Goal: Task Accomplishment & Management: Use online tool/utility

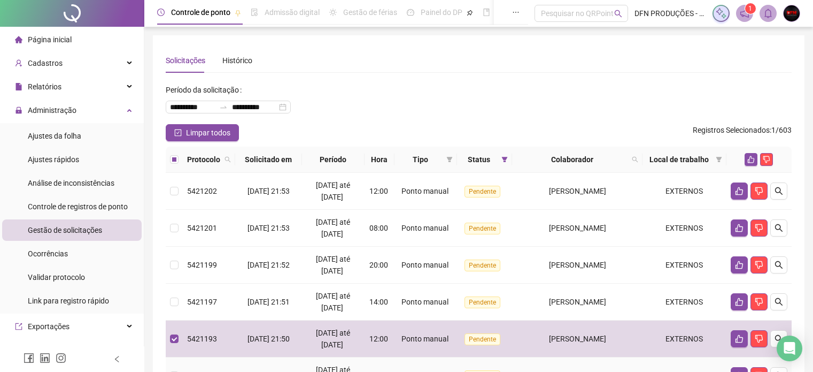
scroll to position [157, 0]
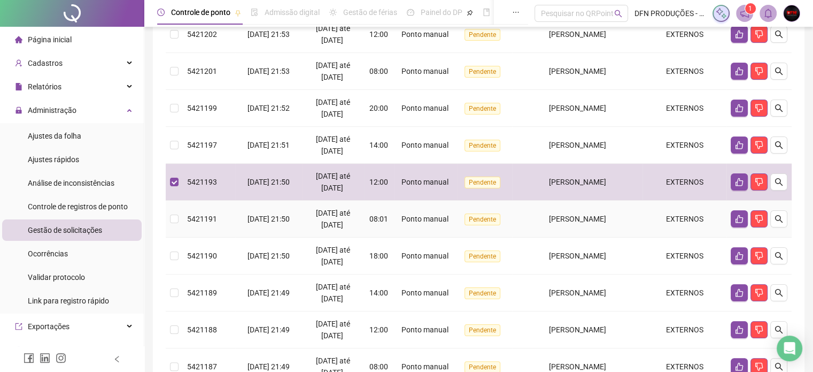
click at [179, 217] on td at bounding box center [174, 218] width 17 height 37
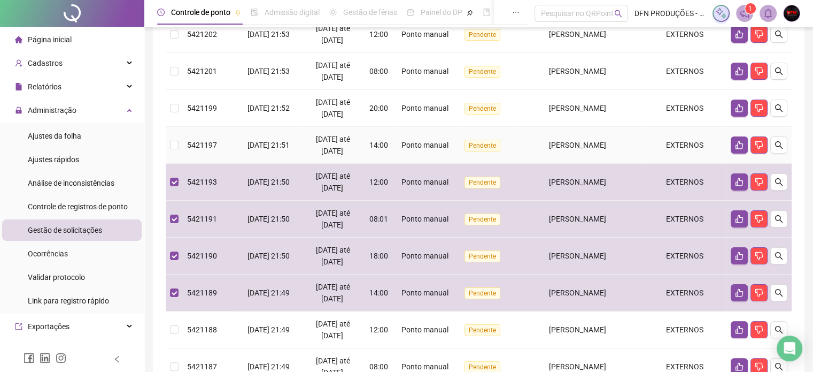
click at [180, 144] on td at bounding box center [174, 145] width 17 height 37
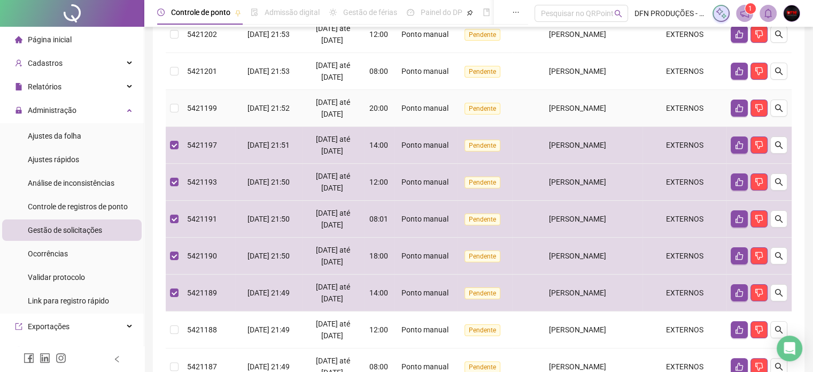
click at [183, 111] on td "5421199" at bounding box center [209, 108] width 52 height 37
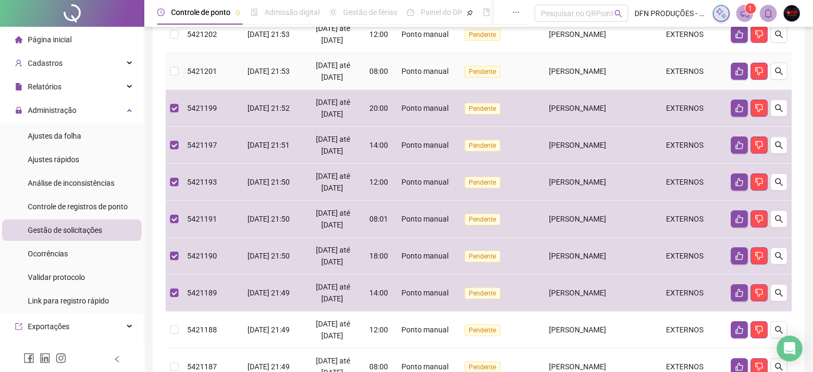
click at [173, 82] on td at bounding box center [174, 71] width 17 height 37
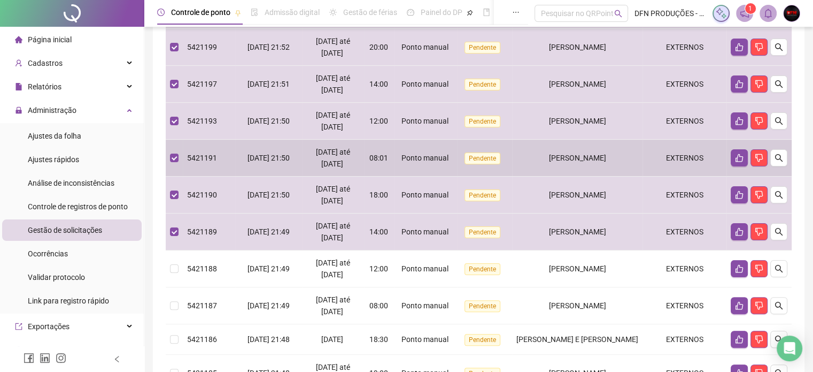
scroll to position [264, 0]
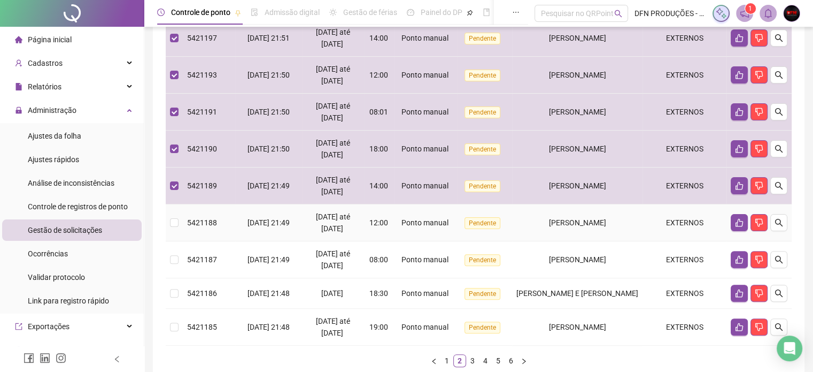
click at [180, 216] on td at bounding box center [174, 222] width 17 height 37
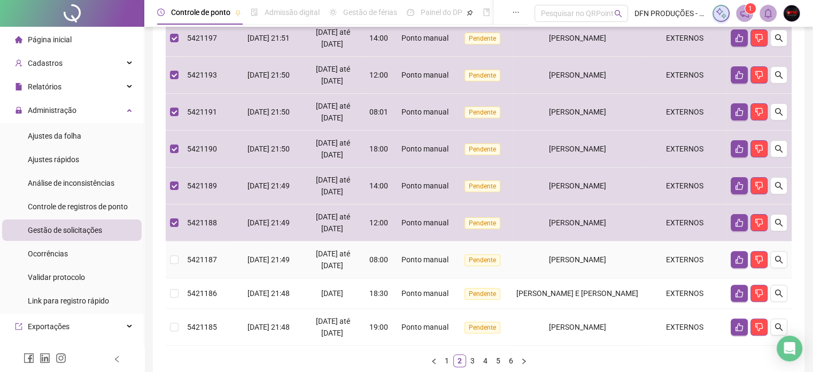
click at [179, 251] on td at bounding box center [174, 259] width 17 height 37
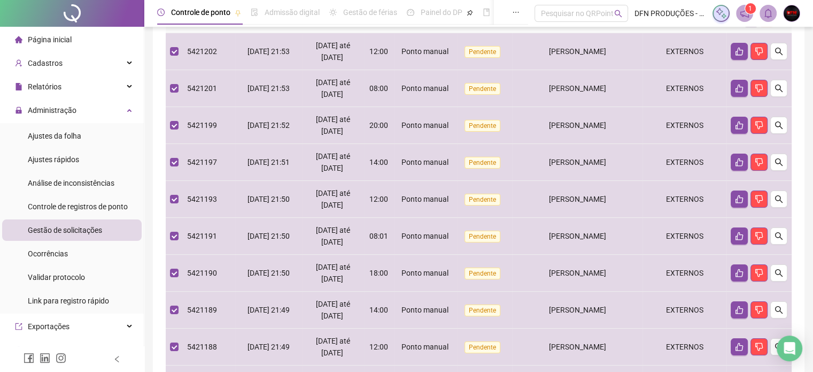
scroll to position [29, 0]
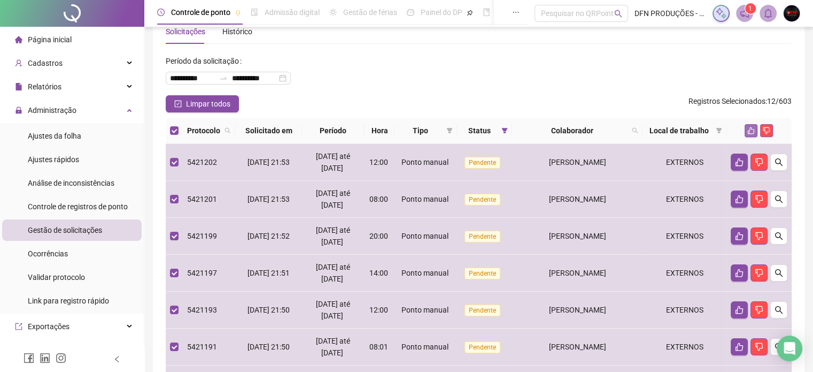
click at [754, 130] on button "button" at bounding box center [751, 130] width 13 height 13
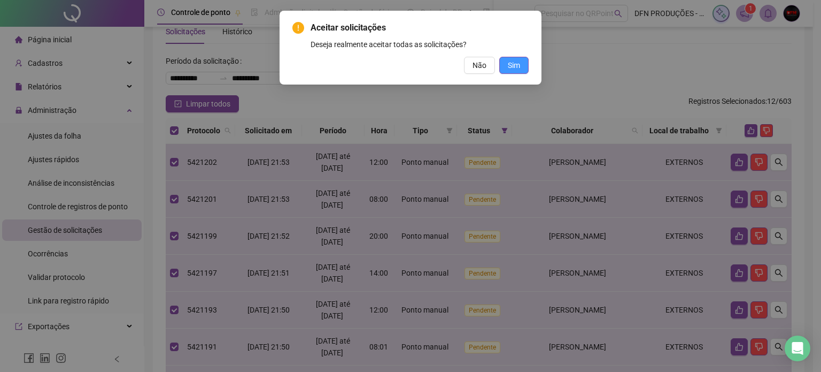
click at [511, 66] on span "Sim" at bounding box center [514, 65] width 12 height 12
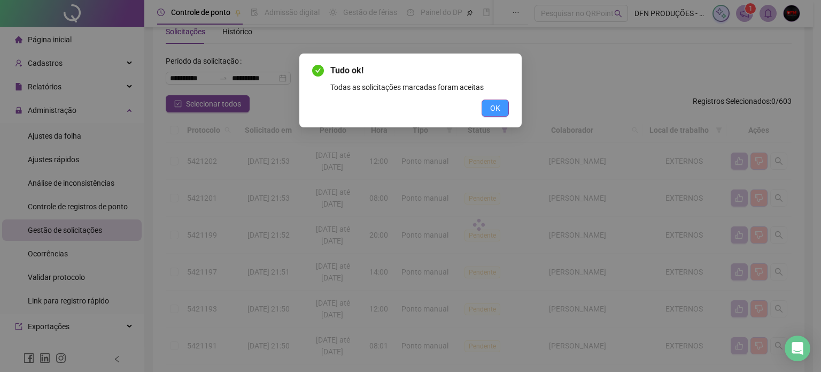
click at [493, 110] on span "OK" at bounding box center [495, 108] width 10 height 12
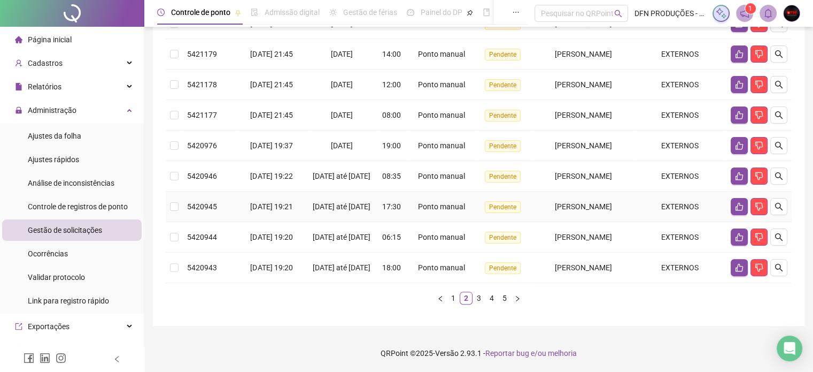
scroll to position [298, 0]
click at [179, 225] on td at bounding box center [174, 237] width 17 height 30
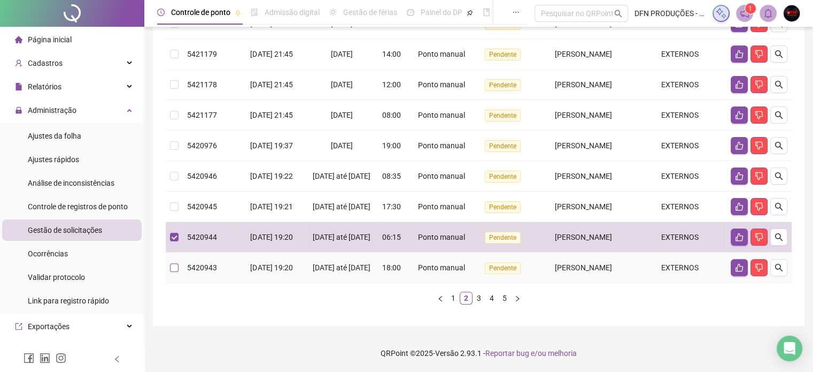
click at [171, 261] on label at bounding box center [174, 267] width 9 height 12
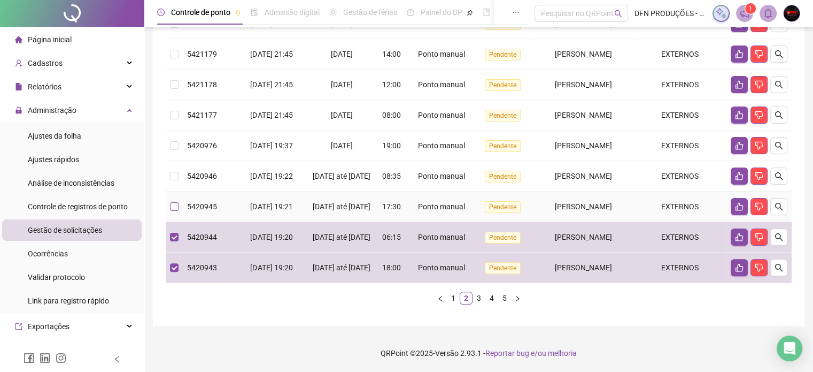
click at [171, 200] on label at bounding box center [174, 206] width 9 height 12
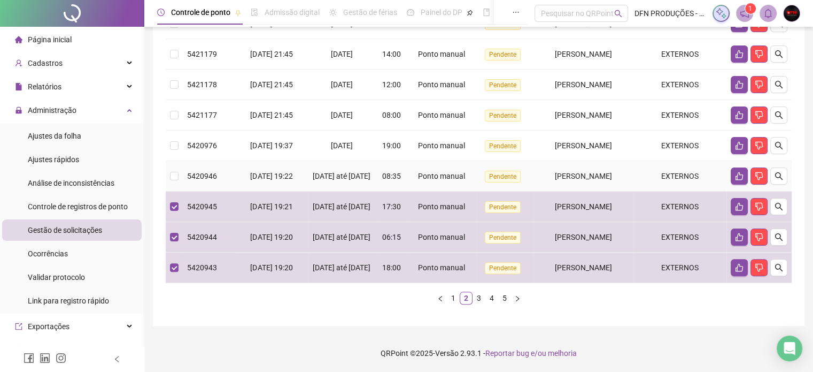
click at [179, 161] on td at bounding box center [174, 176] width 17 height 30
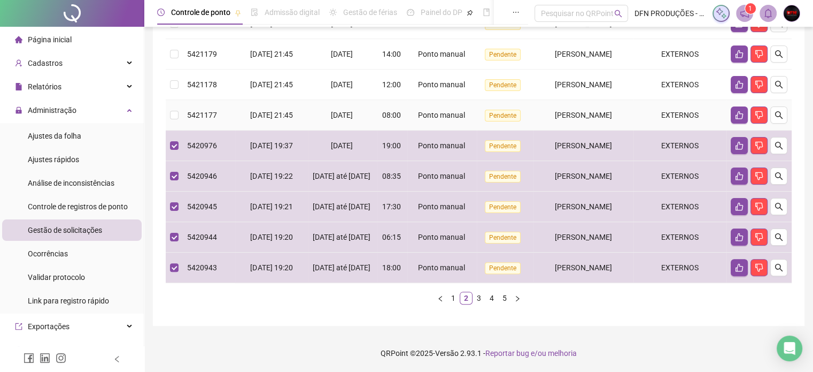
click at [165, 85] on div "**********" at bounding box center [479, 53] width 652 height 546
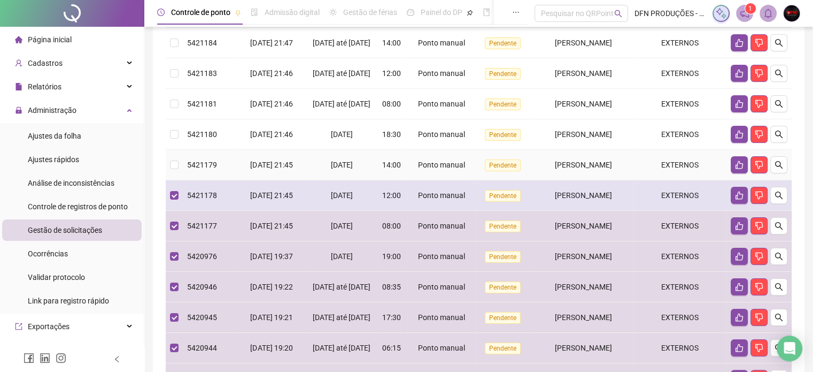
scroll to position [137, 0]
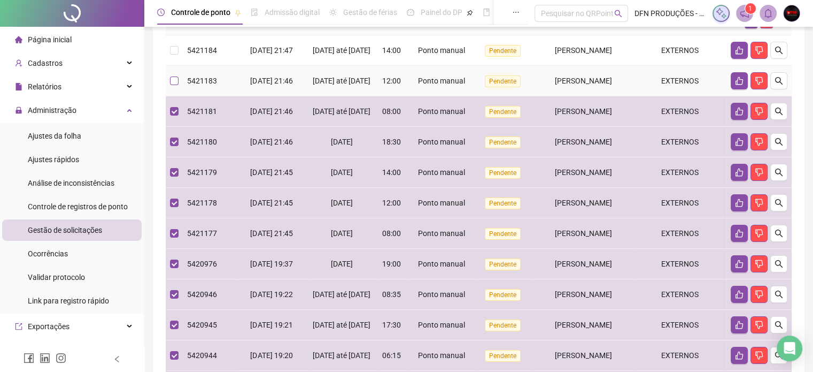
click at [175, 87] on label at bounding box center [174, 81] width 9 height 12
click at [175, 59] on td at bounding box center [174, 50] width 17 height 30
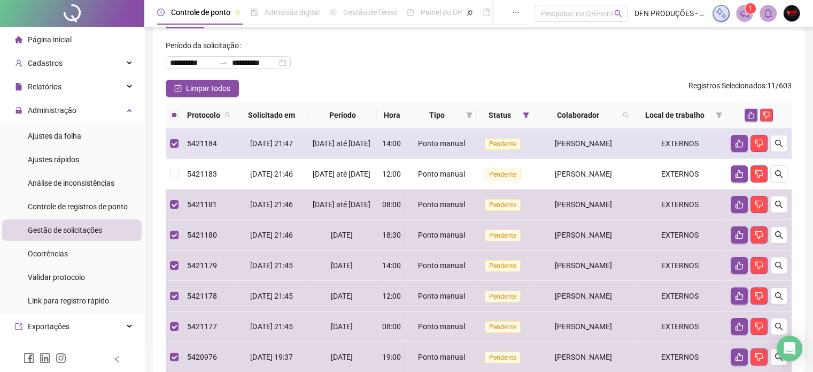
scroll to position [30, 0]
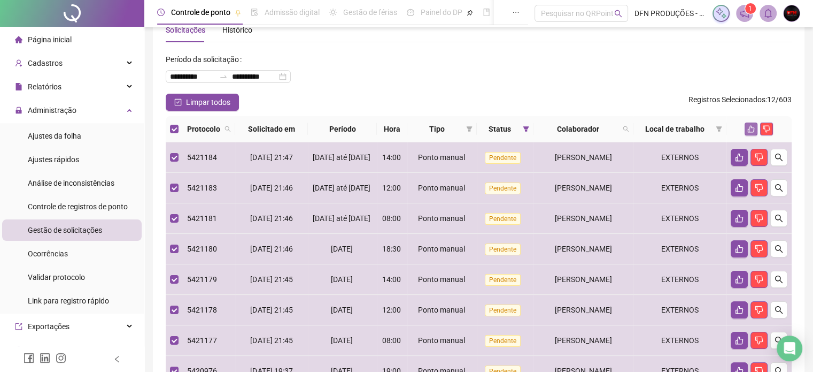
click at [751, 127] on icon "like" at bounding box center [751, 129] width 7 height 7
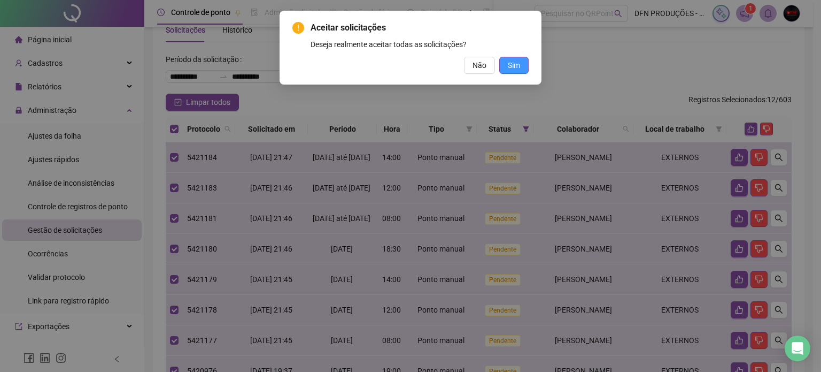
click at [522, 66] on button "Sim" at bounding box center [513, 65] width 29 height 17
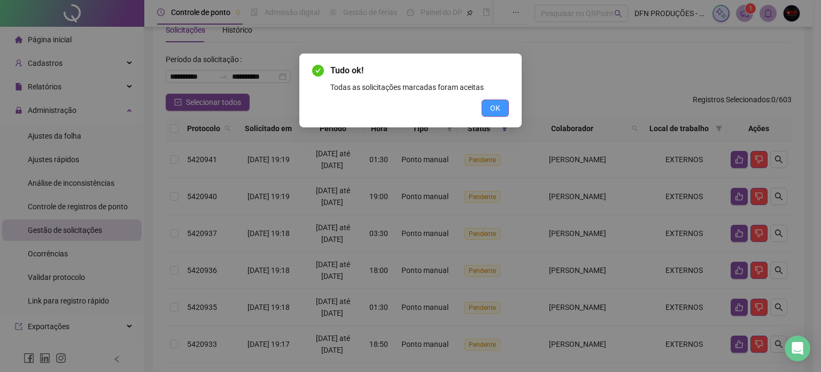
click at [496, 107] on span "OK" at bounding box center [495, 108] width 10 height 12
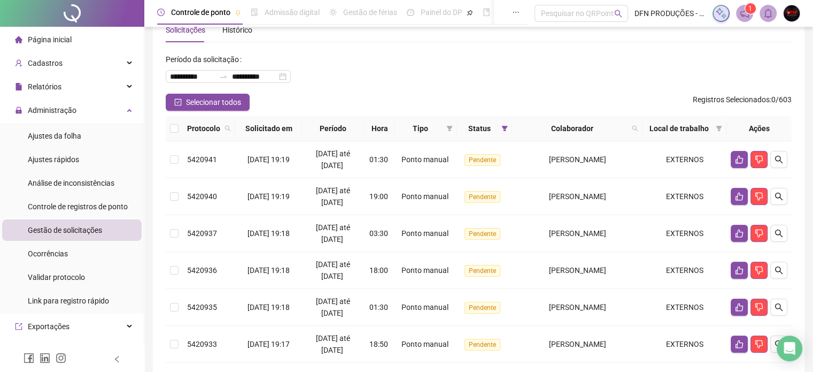
click at [635, 60] on div "**********" at bounding box center [479, 72] width 626 height 43
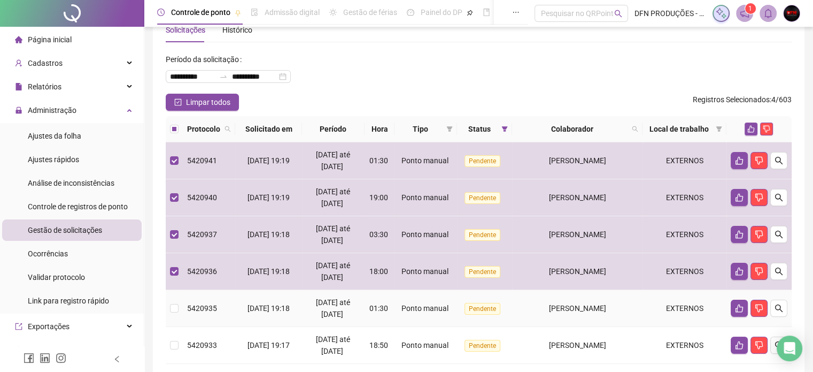
click at [168, 305] on td at bounding box center [174, 308] width 17 height 37
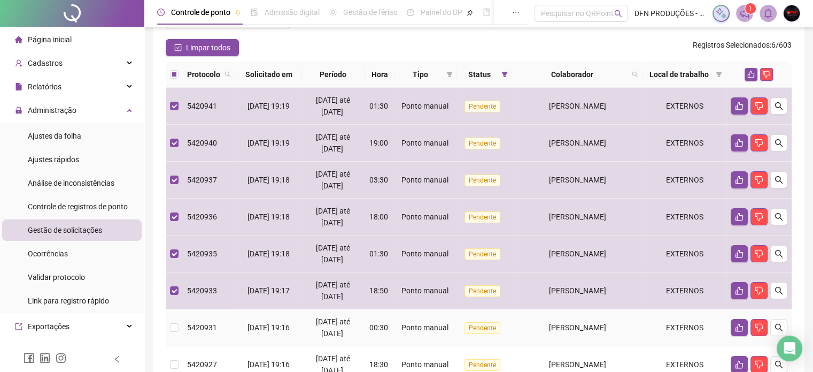
scroll to position [137, 0]
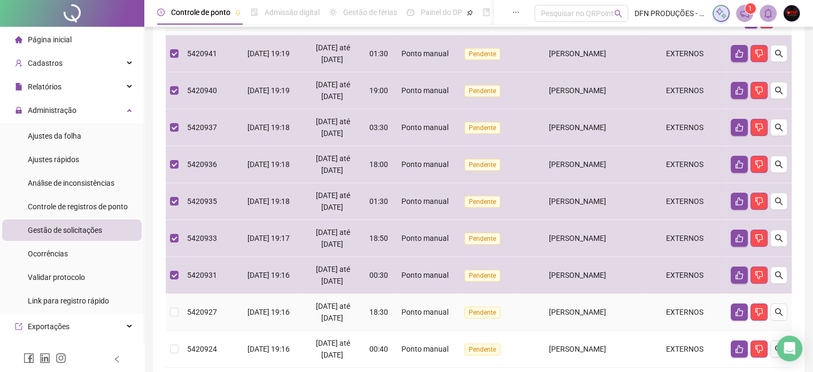
click at [169, 307] on td at bounding box center [174, 312] width 17 height 37
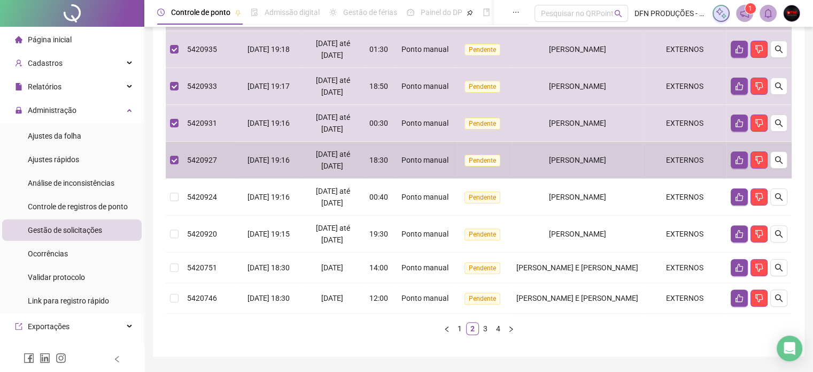
scroll to position [298, 0]
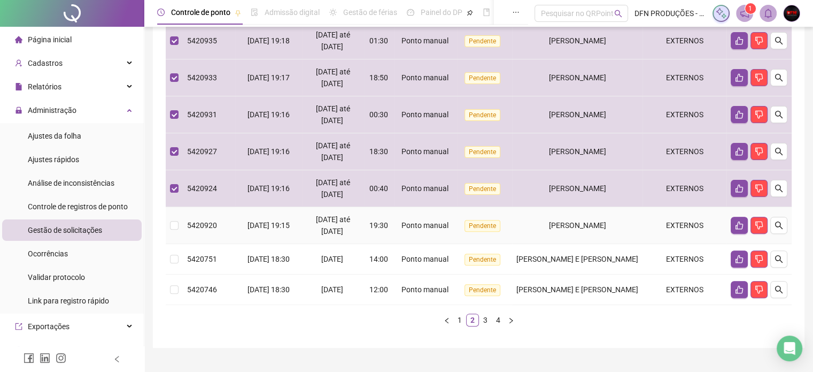
click at [177, 232] on td at bounding box center [174, 225] width 17 height 37
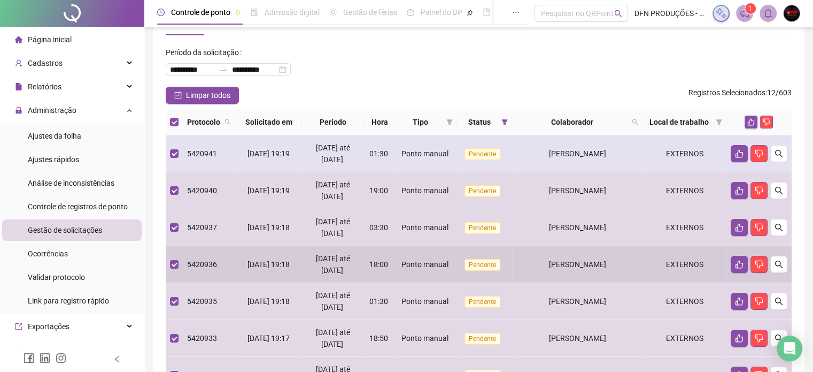
scroll to position [0, 0]
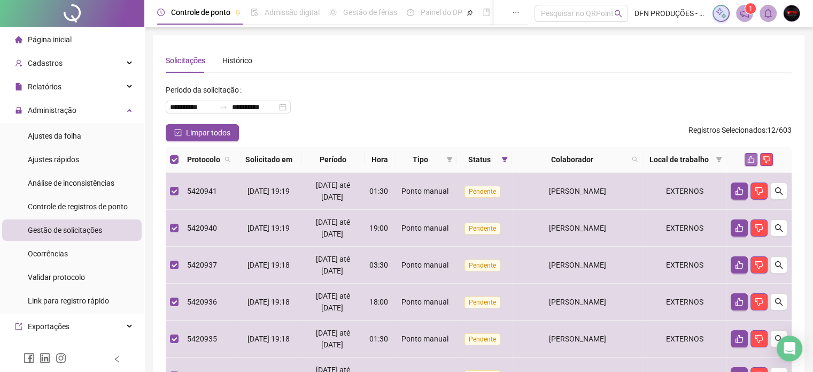
click at [745, 160] on div at bounding box center [759, 159] width 57 height 13
click at [746, 158] on button "button" at bounding box center [751, 159] width 13 height 13
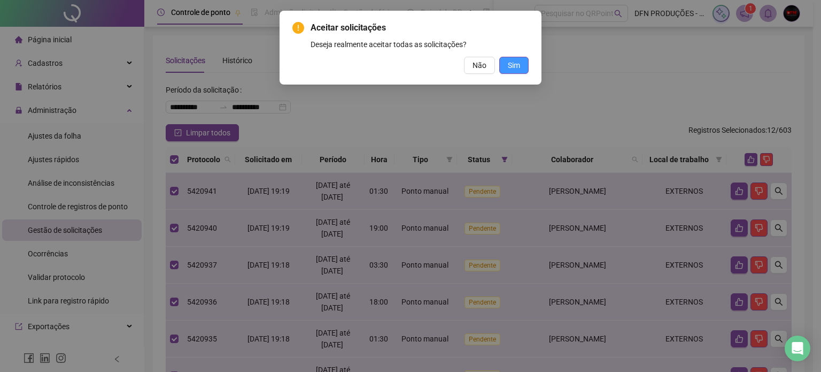
click at [508, 64] on span "Sim" at bounding box center [514, 65] width 12 height 12
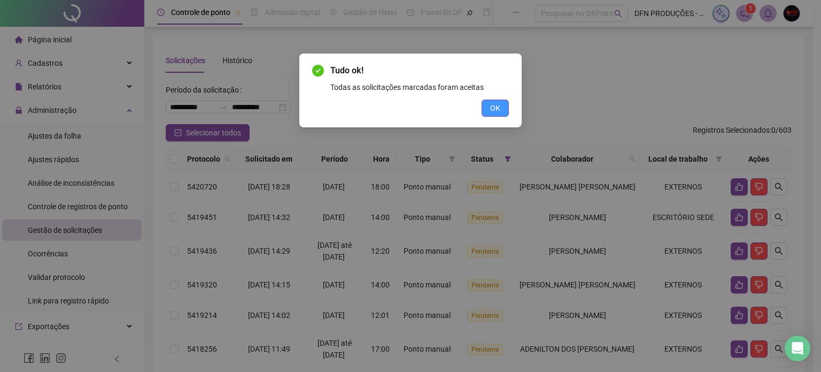
click at [488, 102] on button "OK" at bounding box center [495, 107] width 27 height 17
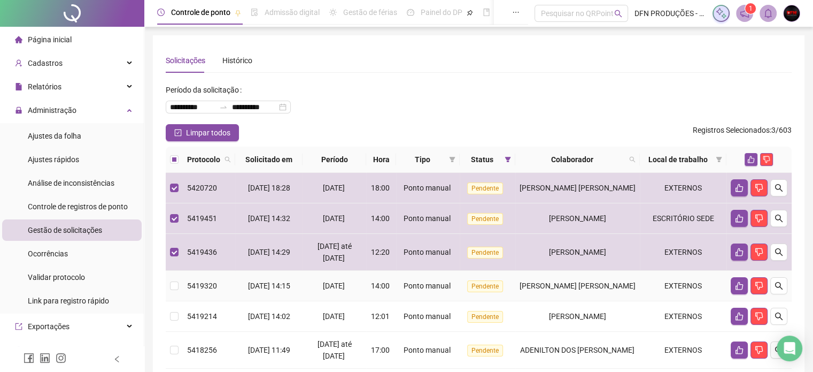
click at [174, 291] on td at bounding box center [174, 286] width 17 height 30
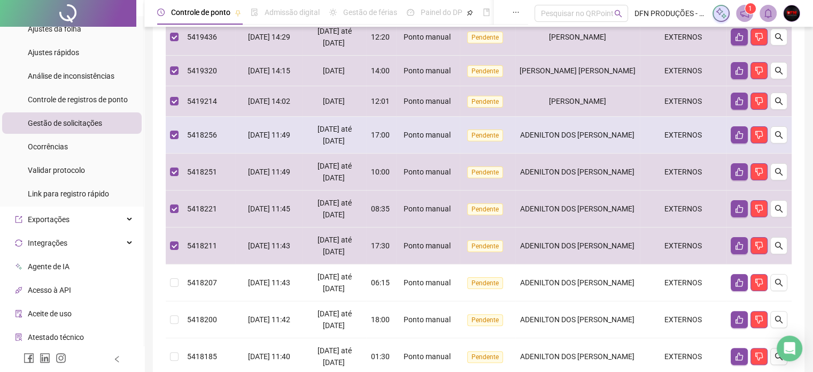
scroll to position [267, 0]
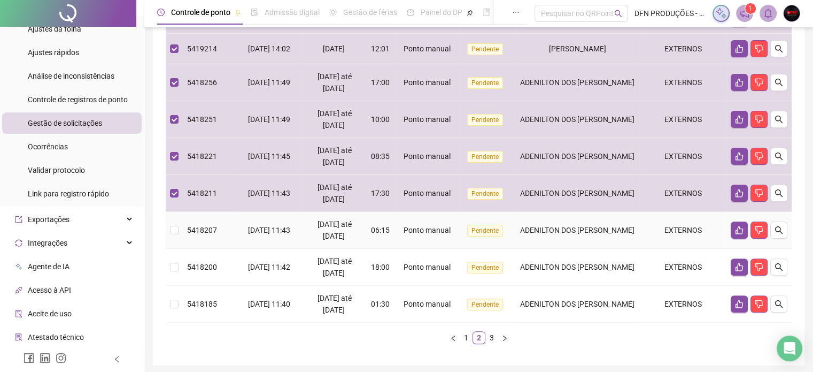
click at [180, 229] on td at bounding box center [174, 230] width 17 height 37
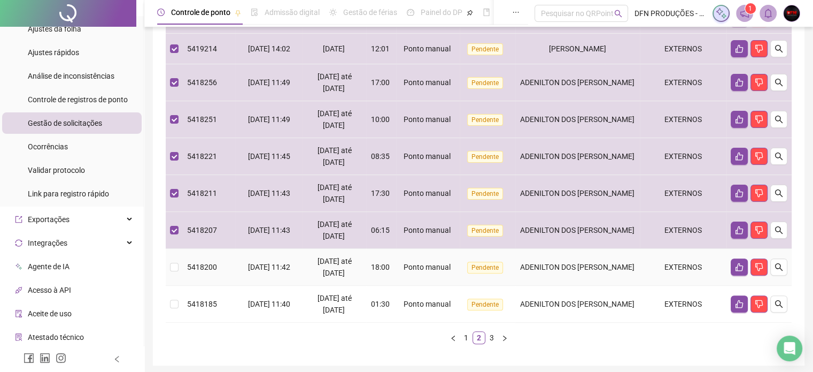
click at [171, 253] on td at bounding box center [174, 267] width 17 height 37
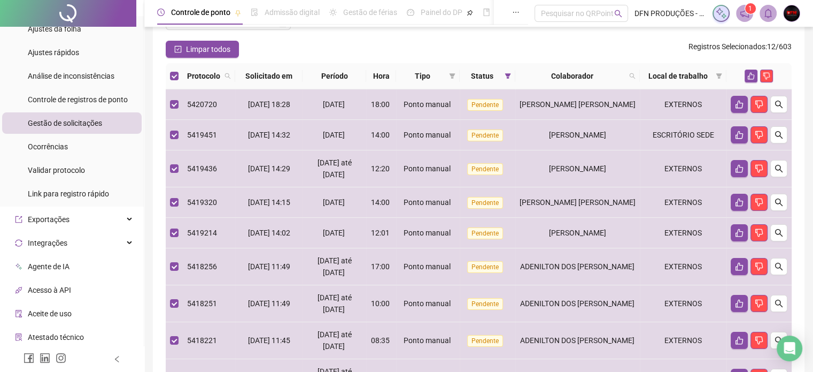
scroll to position [41, 0]
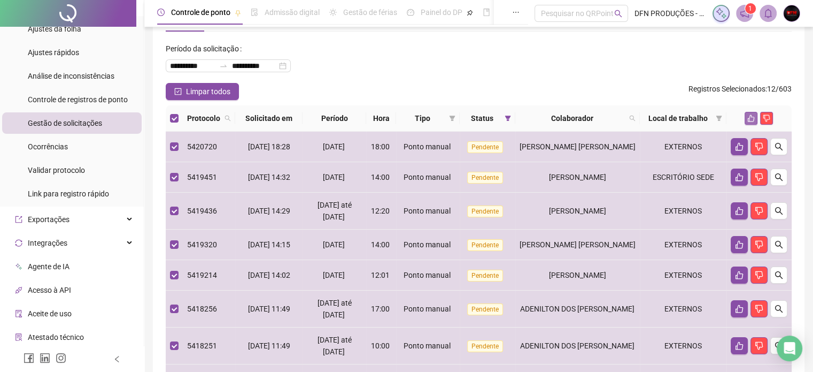
click at [749, 116] on icon "like" at bounding box center [750, 117] width 7 height 7
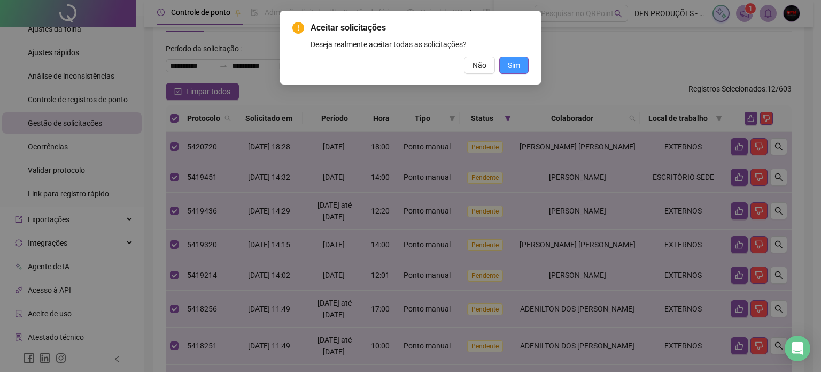
click at [522, 61] on button "Sim" at bounding box center [513, 65] width 29 height 17
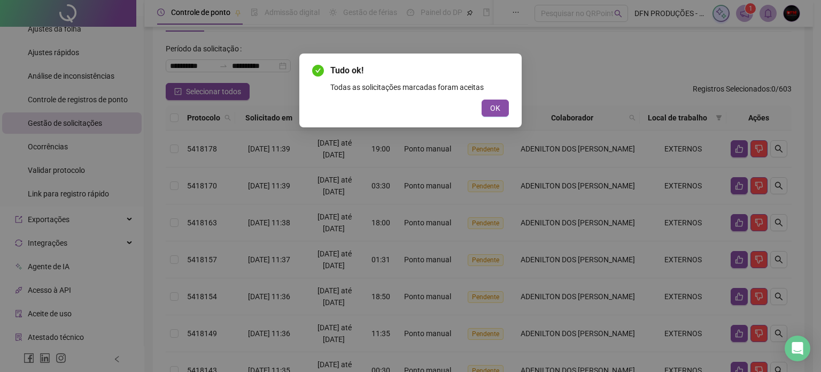
click at [498, 107] on span "OK" at bounding box center [495, 108] width 10 height 12
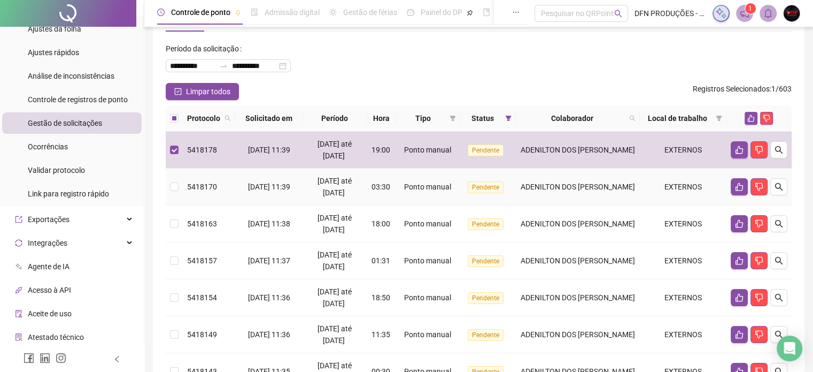
click at [180, 185] on td at bounding box center [174, 186] width 17 height 37
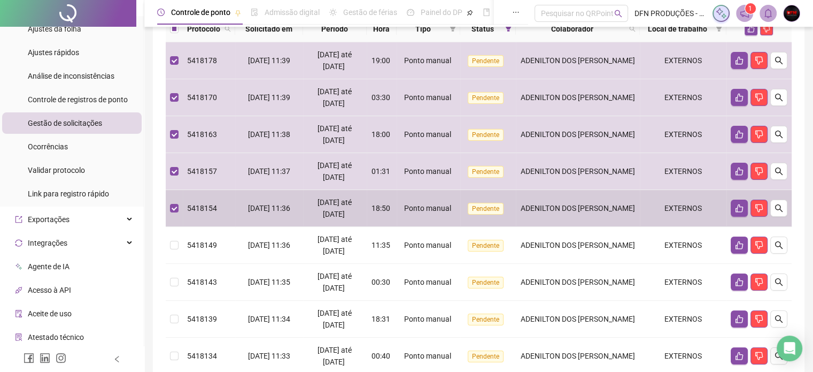
scroll to position [148, 0]
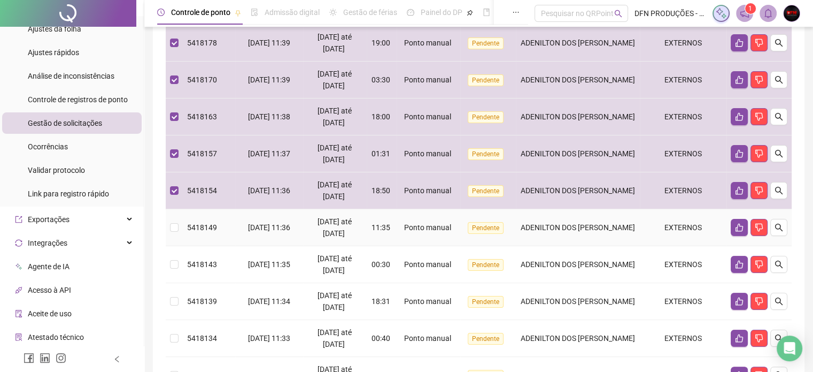
click at [181, 228] on td at bounding box center [174, 227] width 17 height 37
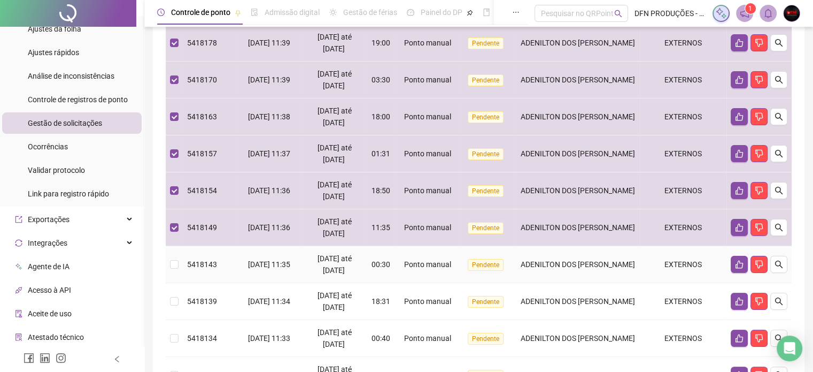
click at [167, 263] on td at bounding box center [174, 264] width 17 height 37
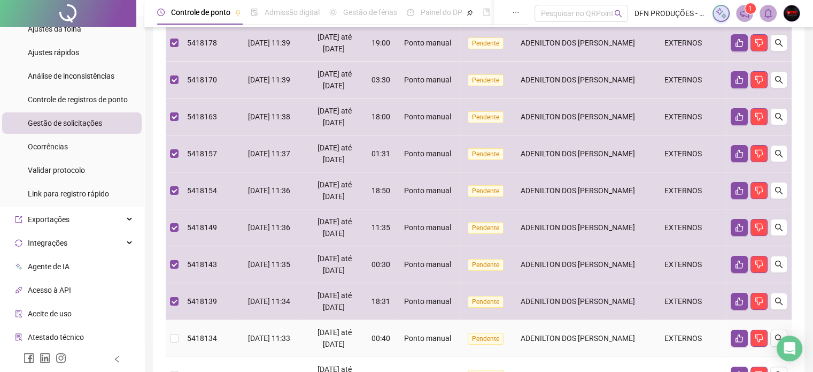
click at [178, 343] on td at bounding box center [174, 338] width 17 height 37
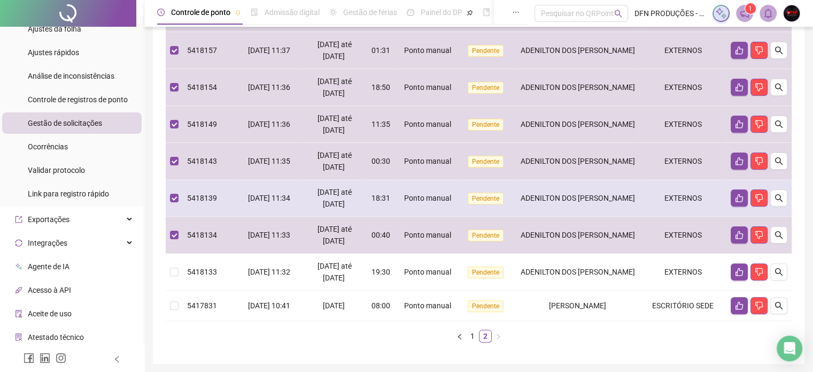
scroll to position [255, 0]
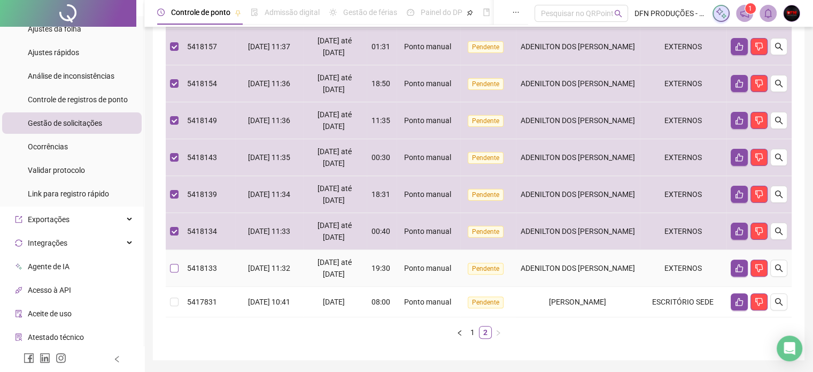
click at [174, 260] on td at bounding box center [174, 268] width 17 height 37
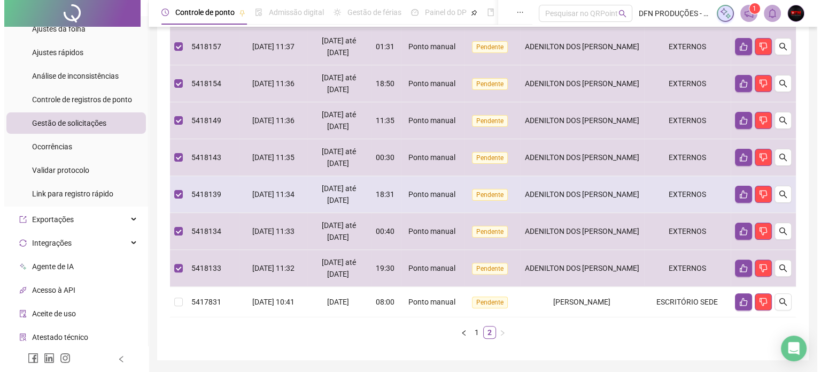
scroll to position [41, 0]
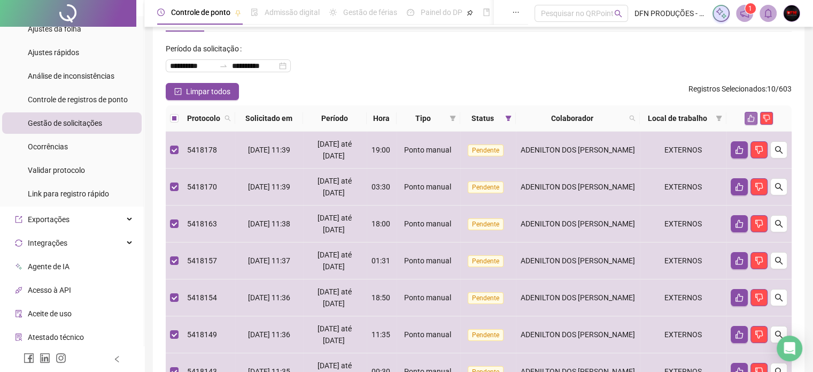
click at [753, 121] on icon "like" at bounding box center [750, 117] width 7 height 7
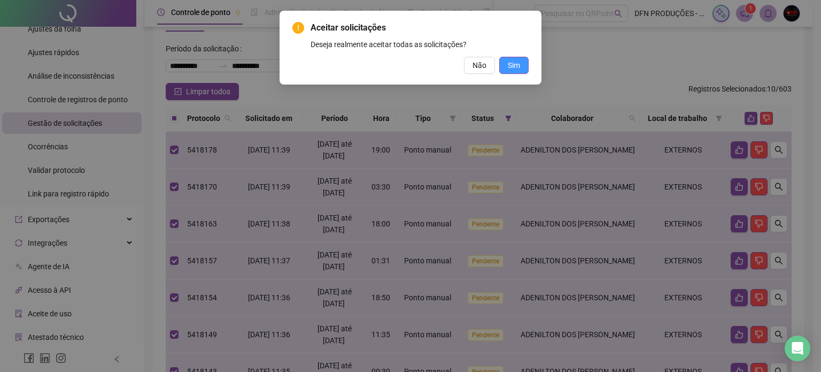
click at [513, 66] on span "Sim" at bounding box center [514, 65] width 12 height 12
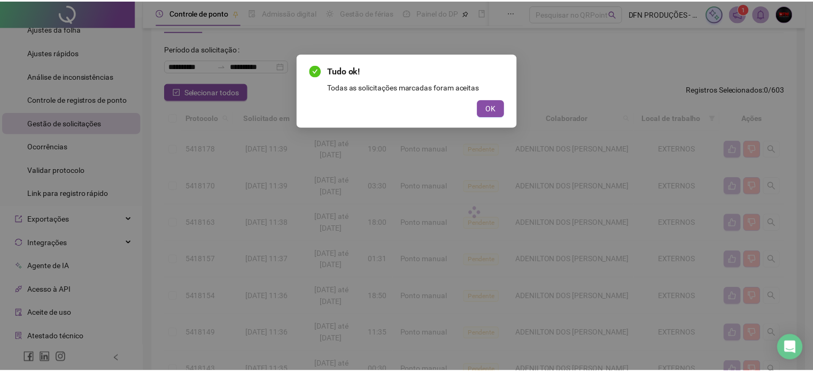
scroll to position [0, 0]
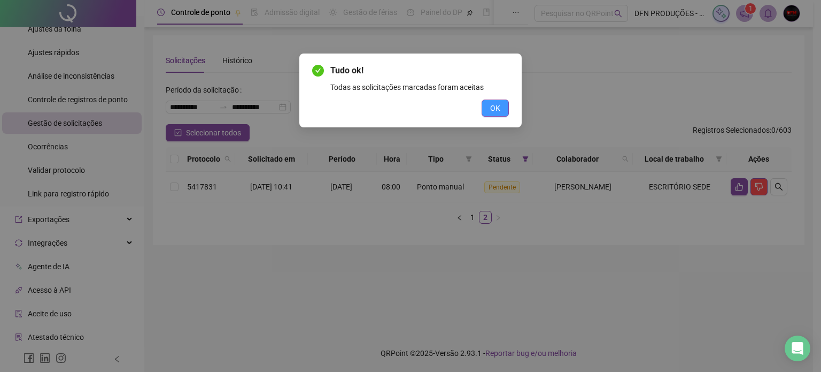
click at [485, 105] on button "OK" at bounding box center [495, 107] width 27 height 17
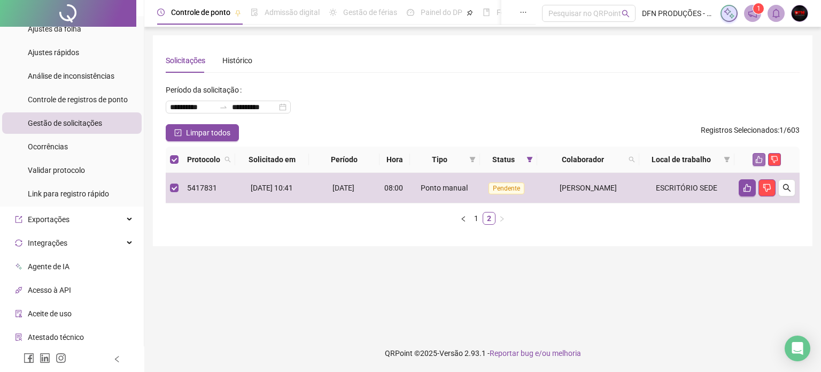
click at [759, 160] on icon "like" at bounding box center [758, 159] width 7 height 7
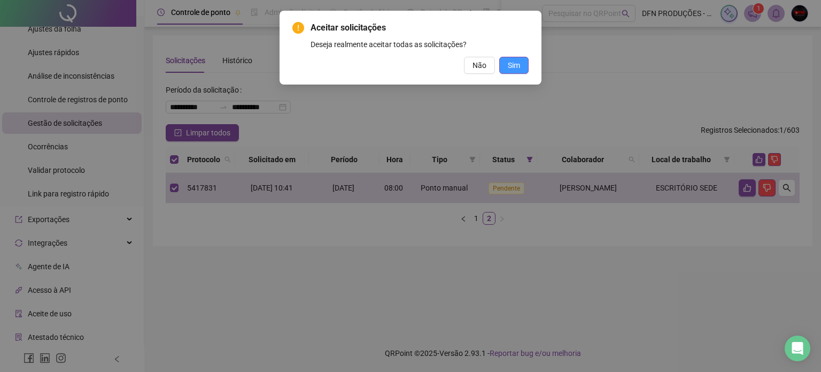
click at [512, 59] on span "Sim" at bounding box center [514, 65] width 12 height 12
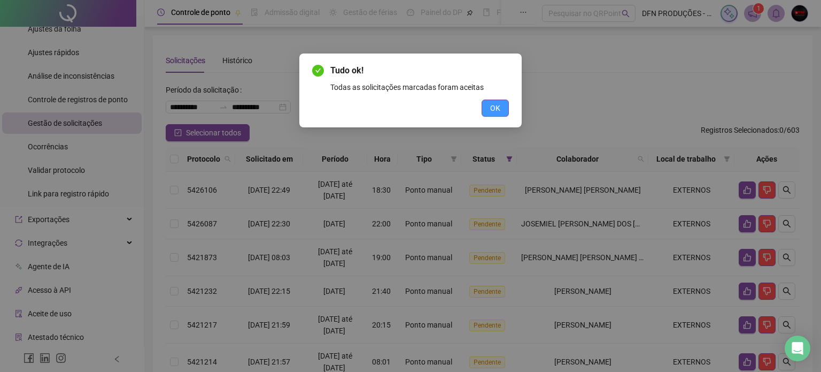
click at [493, 102] on button "OK" at bounding box center [495, 107] width 27 height 17
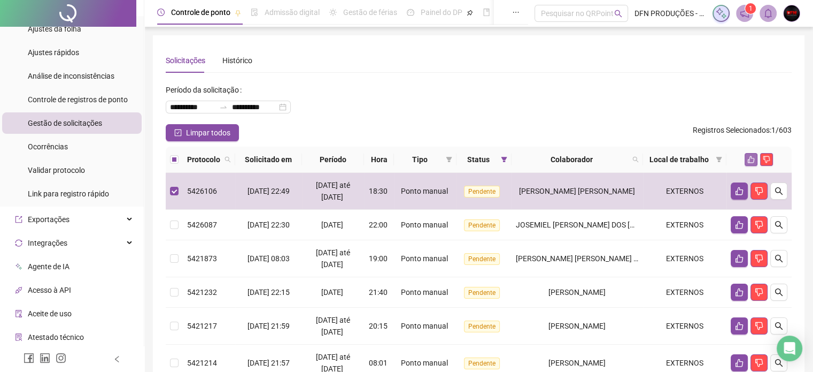
click at [755, 161] on button "button" at bounding box center [751, 159] width 13 height 13
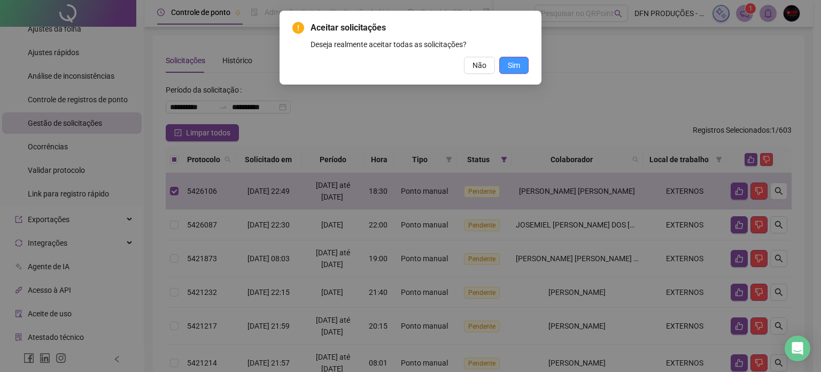
click at [517, 68] on span "Sim" at bounding box center [514, 65] width 12 height 12
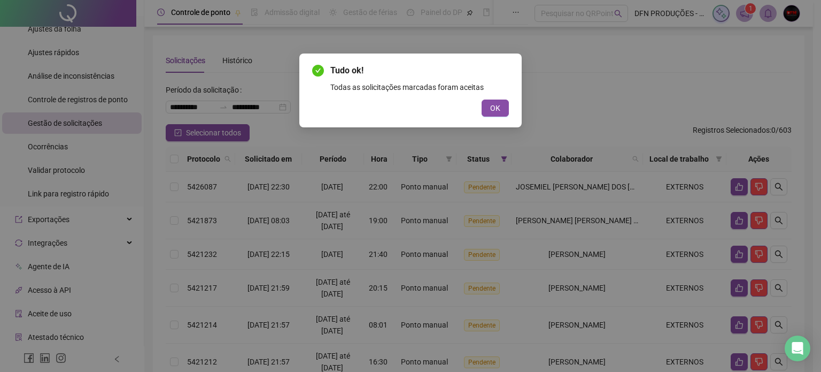
click at [615, 62] on div "Tudo ok! Todas as solicitações marcadas foram aceitas OK" at bounding box center [410, 186] width 821 height 372
click at [498, 105] on button "OK" at bounding box center [495, 107] width 27 height 17
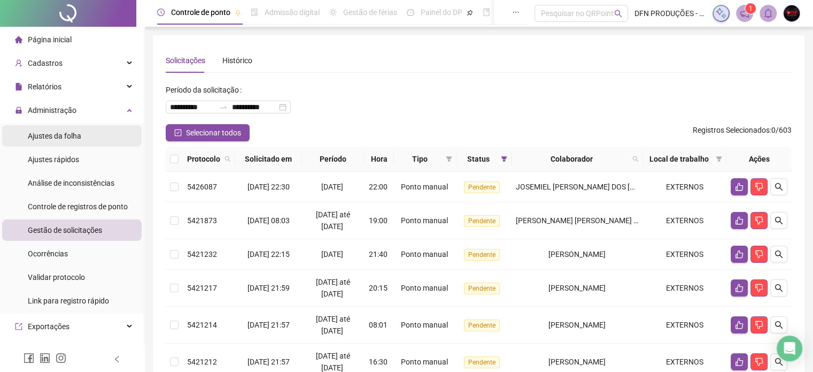
click at [69, 135] on span "Ajustes da folha" at bounding box center [54, 136] width 53 height 9
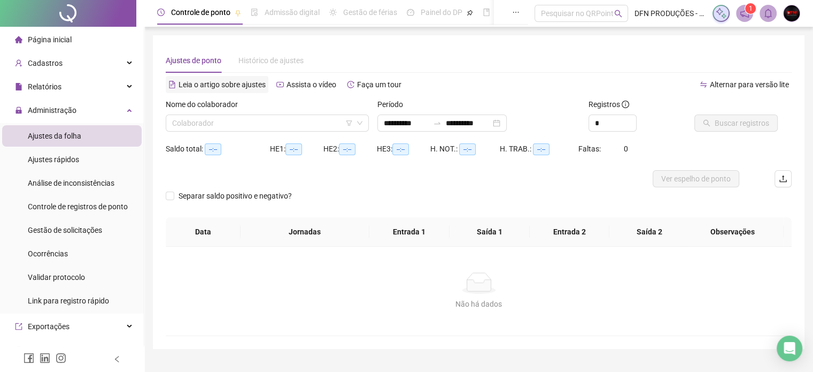
type input "**********"
click at [256, 127] on input "search" at bounding box center [262, 123] width 181 height 16
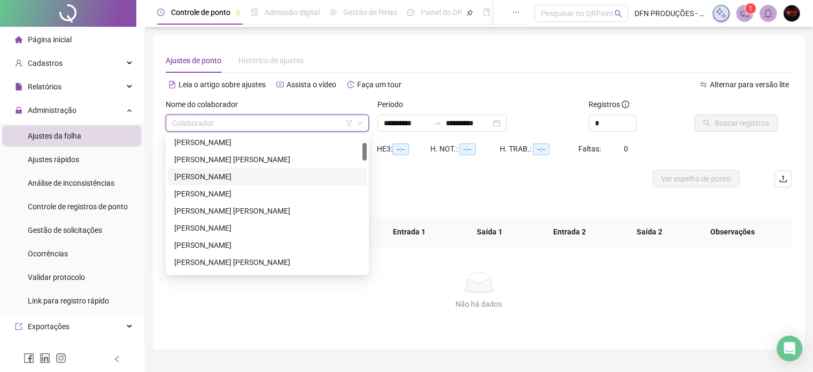
scroll to position [107, 0]
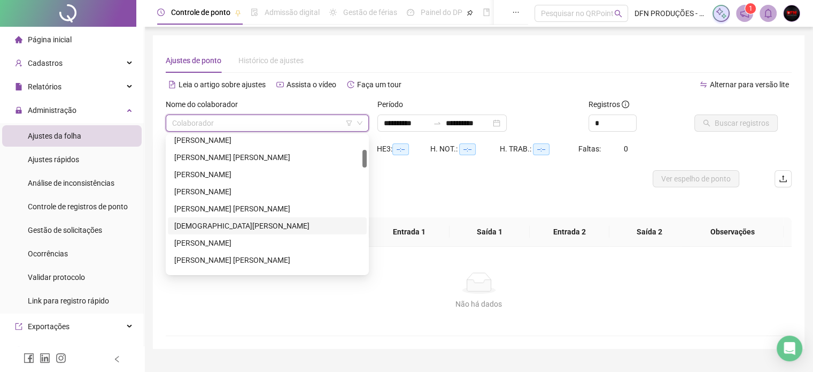
click at [213, 221] on div "[DEMOGRAPHIC_DATA][PERSON_NAME]" at bounding box center [267, 226] width 186 height 12
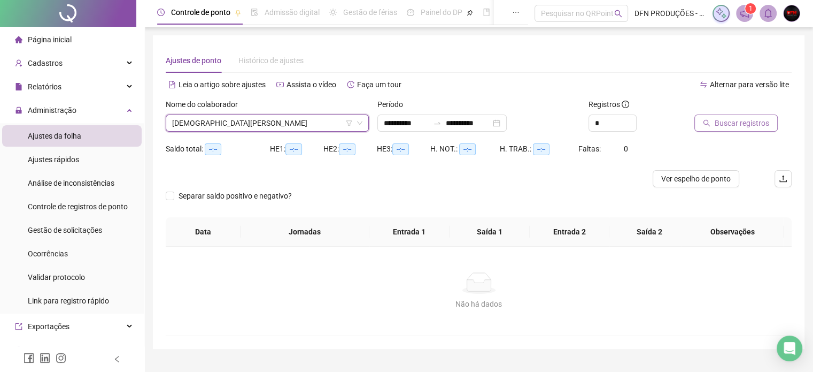
click at [749, 118] on span "Buscar registros" at bounding box center [742, 123] width 55 height 12
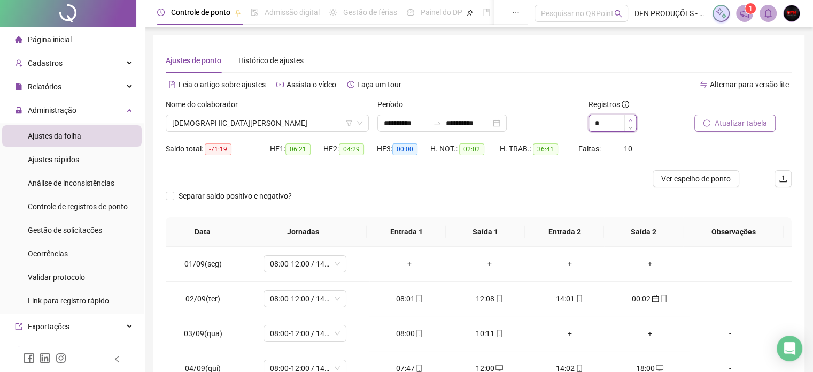
click at [630, 121] on icon "up" at bounding box center [631, 120] width 4 height 4
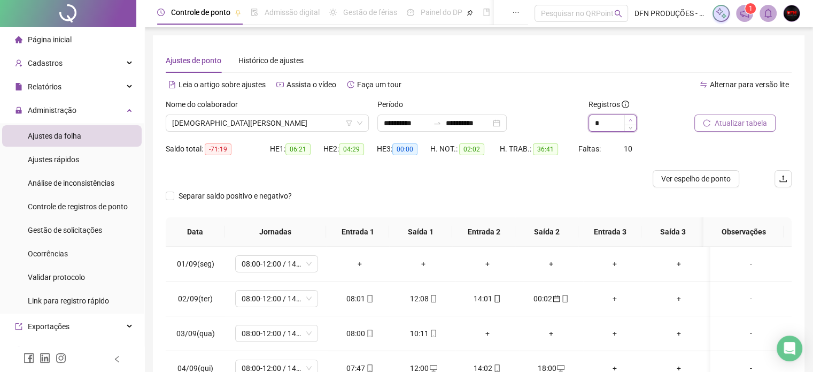
click at [630, 120] on icon "up" at bounding box center [631, 120] width 4 height 4
type input "**"
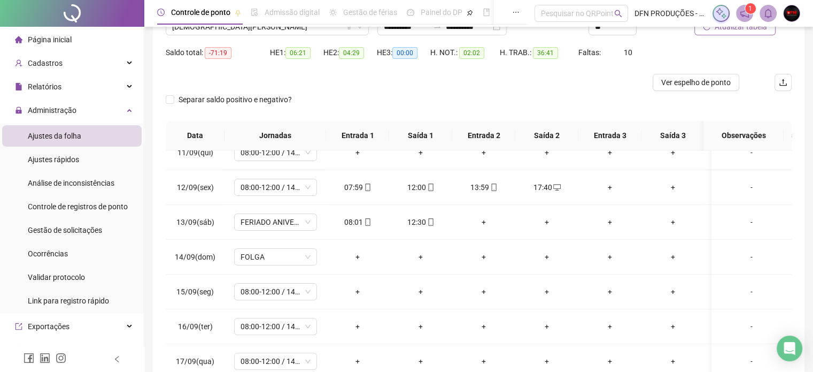
scroll to position [2, 0]
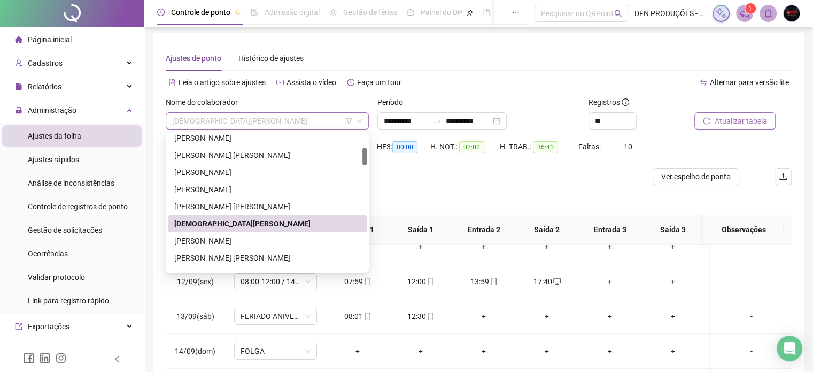
click at [304, 117] on span "[DEMOGRAPHIC_DATA][PERSON_NAME]" at bounding box center [267, 121] width 190 height 16
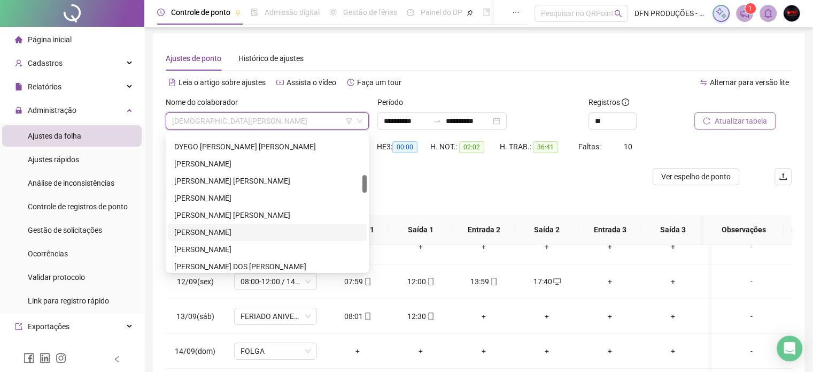
scroll to position [374, 0]
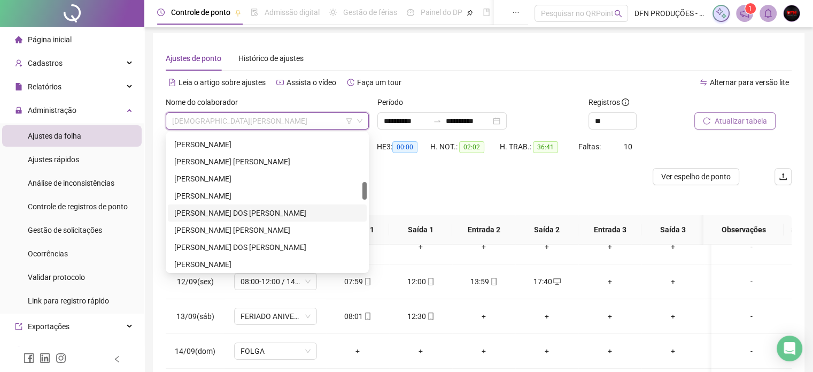
click at [207, 217] on div "[PERSON_NAME] DOS [PERSON_NAME]" at bounding box center [267, 213] width 186 height 12
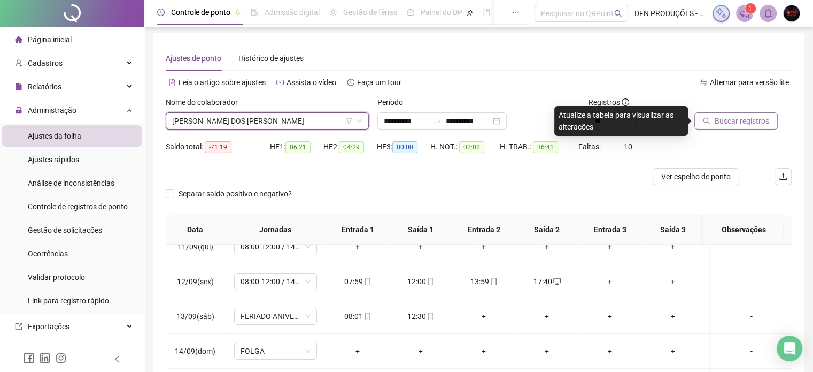
click at [740, 120] on span "Buscar registros" at bounding box center [742, 121] width 55 height 12
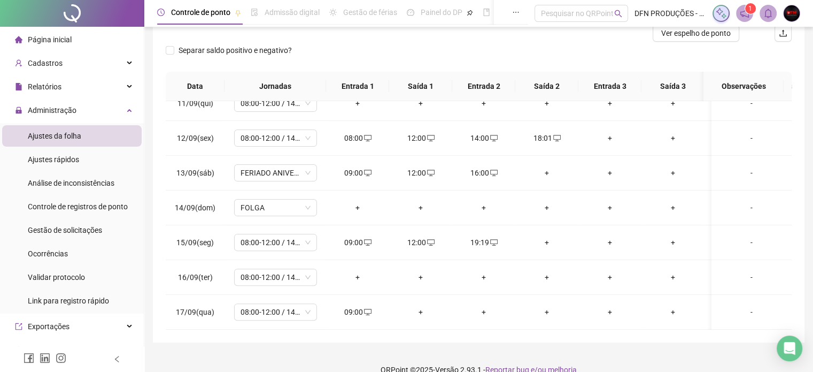
scroll to position [0, 0]
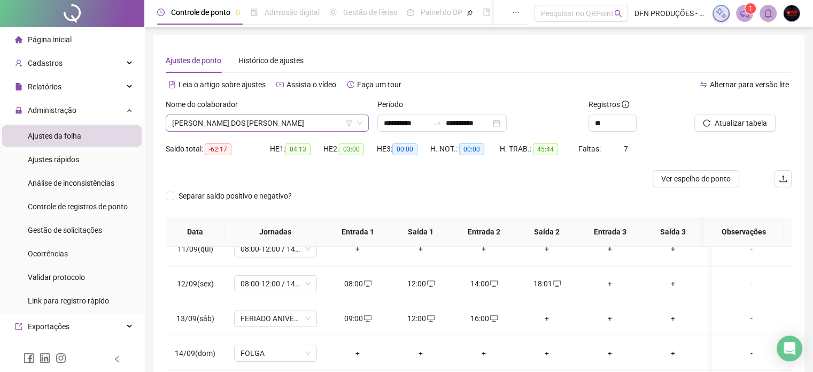
click at [282, 124] on span "[PERSON_NAME] DOS [PERSON_NAME]" at bounding box center [267, 123] width 190 height 16
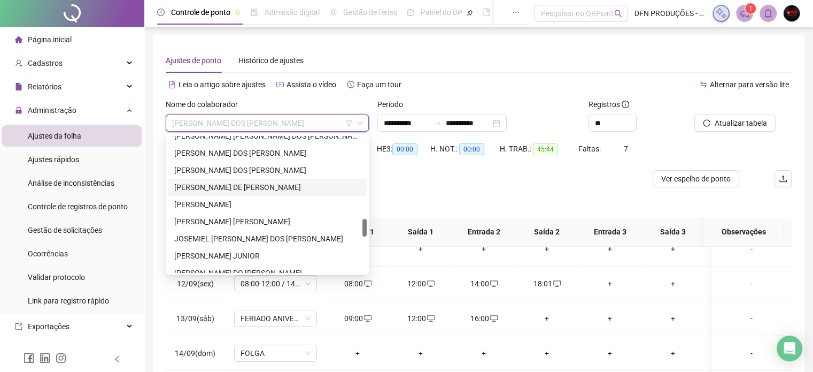
scroll to position [695, 0]
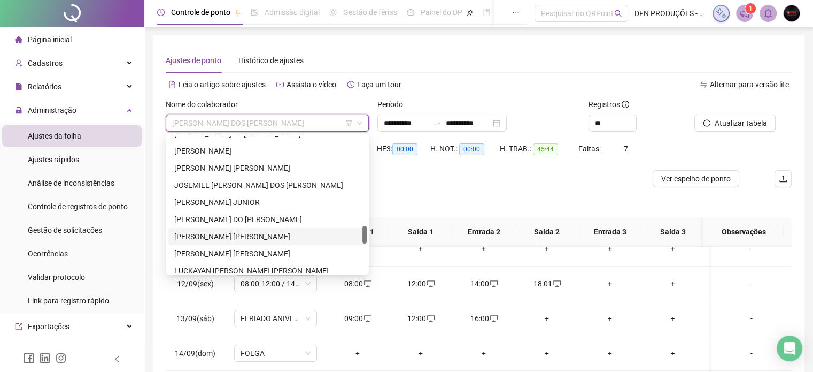
click at [227, 235] on div "[PERSON_NAME] [PERSON_NAME]" at bounding box center [267, 236] width 186 height 12
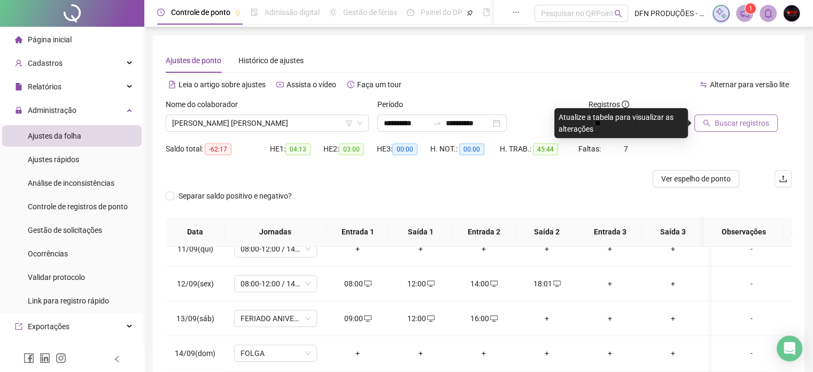
click at [718, 117] on button "Buscar registros" at bounding box center [736, 122] width 83 height 17
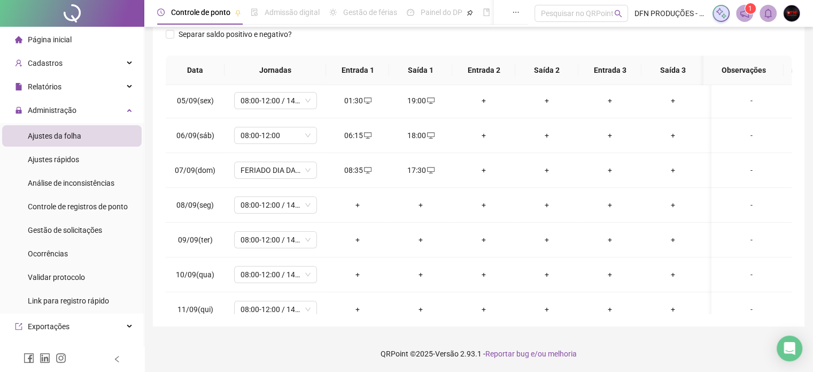
scroll to position [145, 0]
